Goal: Check status: Check status

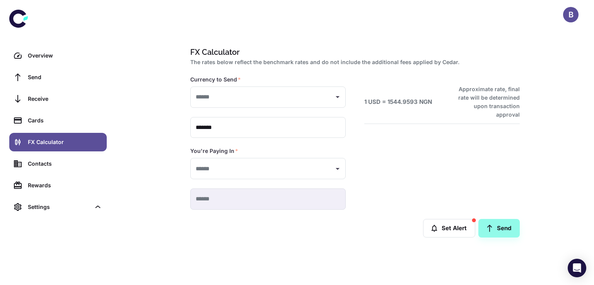
type input "**********"
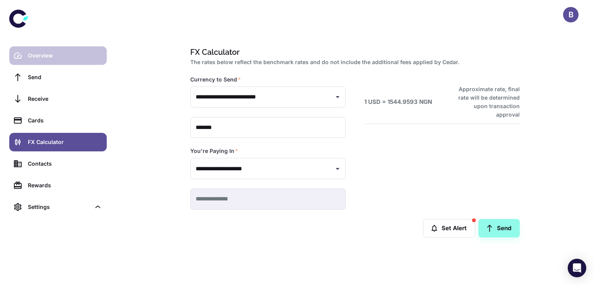
click at [68, 63] on link "Overview" at bounding box center [57, 55] width 97 height 19
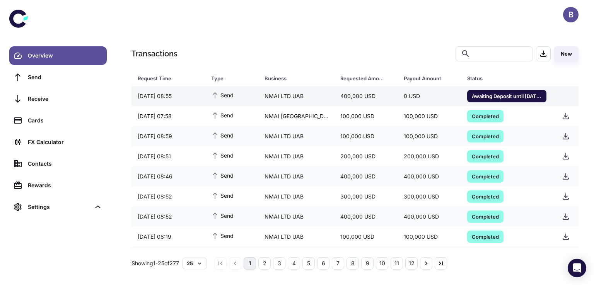
click at [489, 95] on span "Awaiting Deposit until 18/08/2025 11:57" at bounding box center [506, 96] width 79 height 8
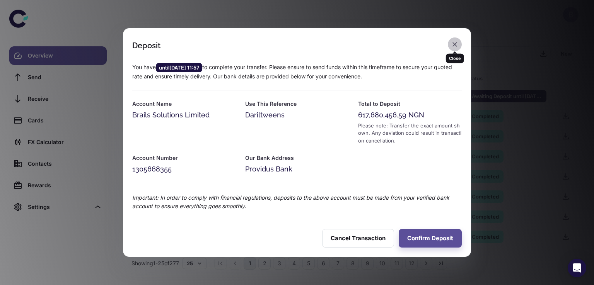
click at [457, 42] on icon "button" at bounding box center [455, 45] width 8 height 8
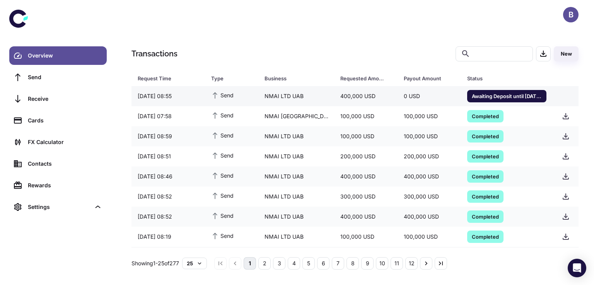
click at [517, 96] on span "Awaiting Deposit until 18/08/2025 11:57" at bounding box center [506, 96] width 79 height 8
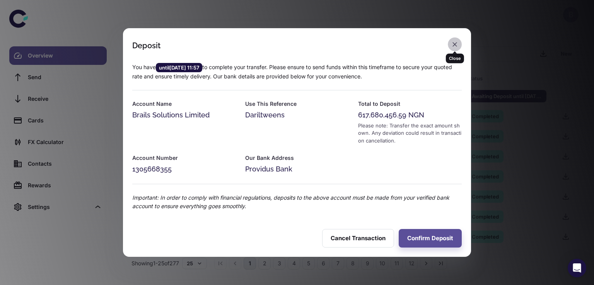
click at [457, 44] on icon "button" at bounding box center [455, 45] width 8 height 8
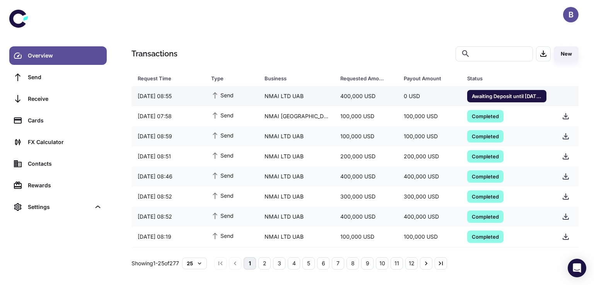
click at [505, 95] on span "Awaiting Deposit until 18/08/2025 11:57" at bounding box center [506, 96] width 79 height 8
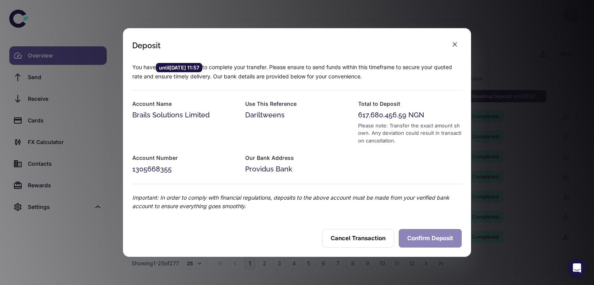
click at [412, 238] on button "Confirm Deposit" at bounding box center [429, 238] width 63 height 19
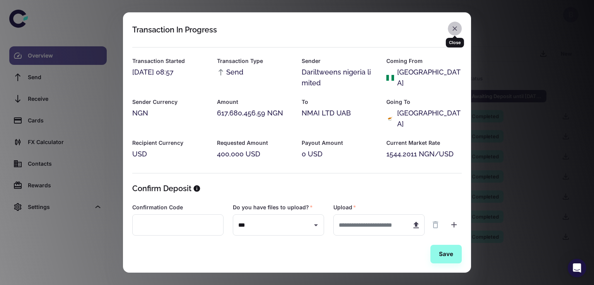
click at [456, 30] on icon "button" at bounding box center [454, 28] width 5 height 5
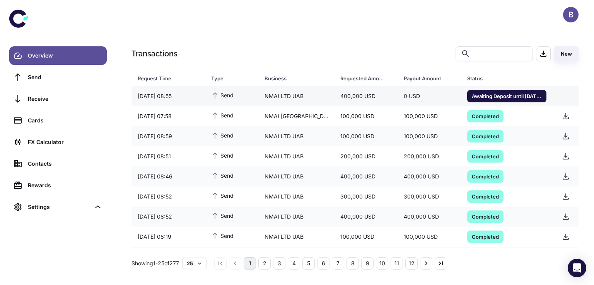
click at [478, 95] on span "Awaiting Deposit until 18/08/2025 11:57" at bounding box center [506, 96] width 79 height 8
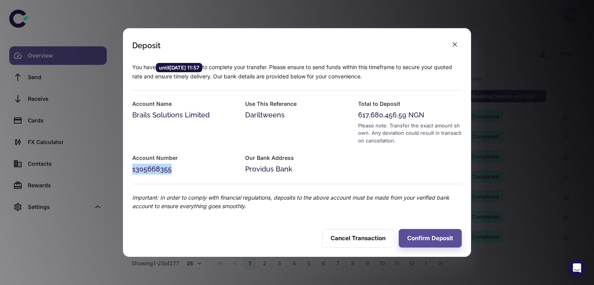
drag, startPoint x: 133, startPoint y: 171, endPoint x: 174, endPoint y: 167, distance: 40.8
click at [174, 167] on div "1305668355" at bounding box center [184, 169] width 104 height 11
copy div "1305668355"
click at [455, 39] on button "button" at bounding box center [455, 44] width 14 height 14
